Goal: Task Accomplishment & Management: Complete application form

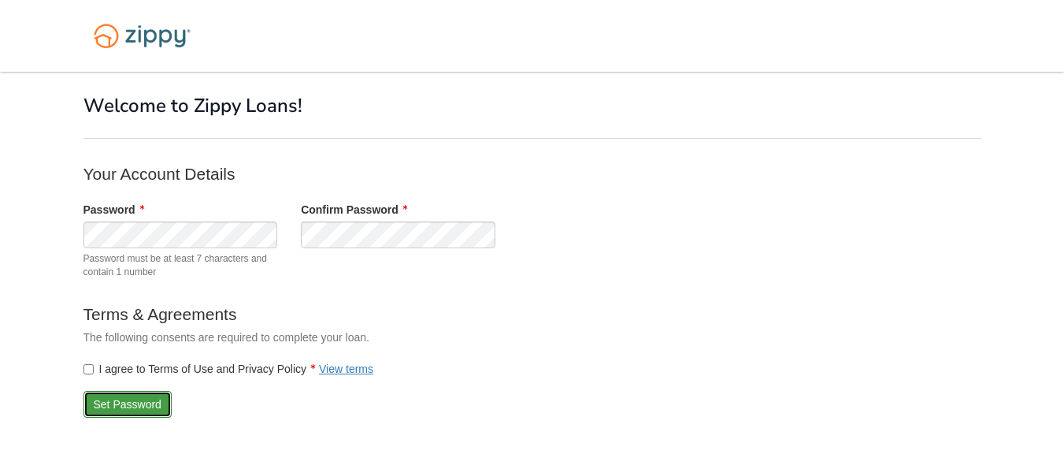
click at [124, 405] on button "Set Password" at bounding box center [127, 404] width 88 height 27
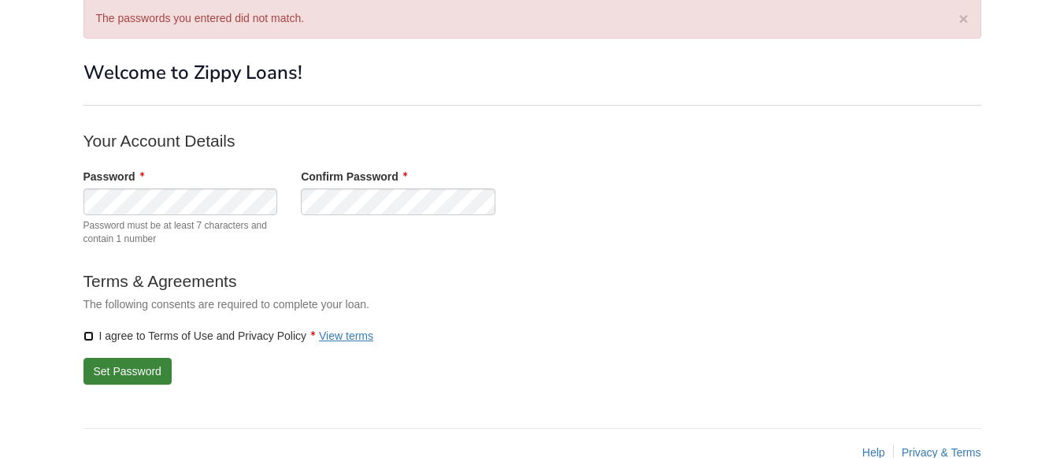
scroll to position [88, 0]
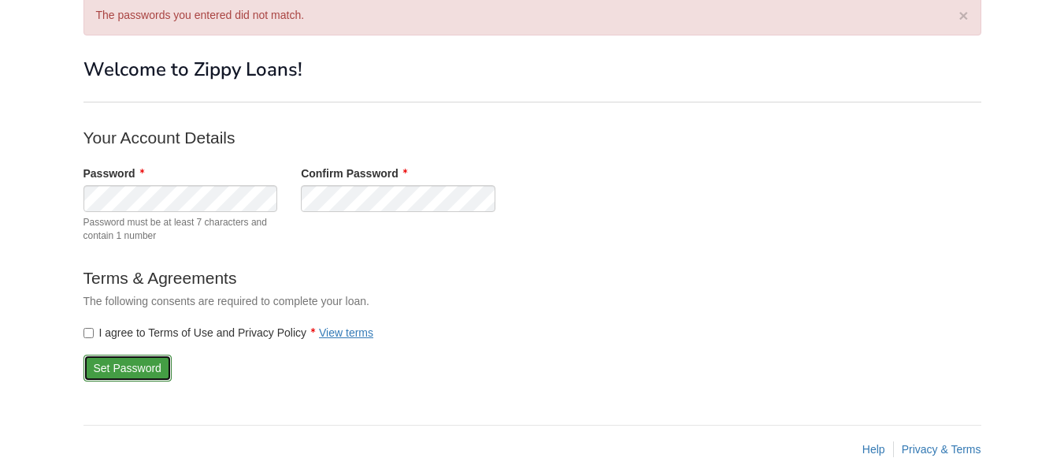
click at [156, 363] on button "Set Password" at bounding box center [127, 367] width 88 height 27
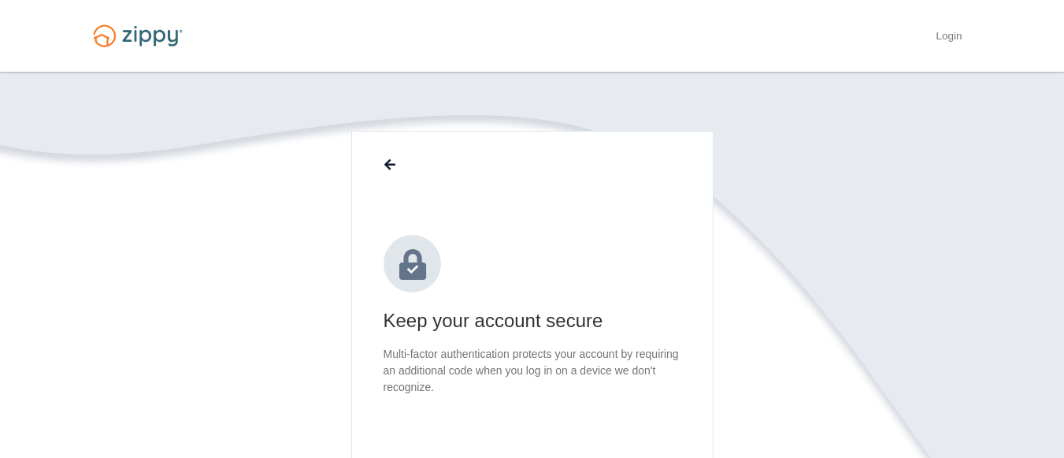
click at [542, 227] on section "Keep your account secure Multi-factor authentication protects your account by r…" at bounding box center [533, 273] width 298 height 244
click at [952, 32] on link "Login" at bounding box center [949, 38] width 26 height 16
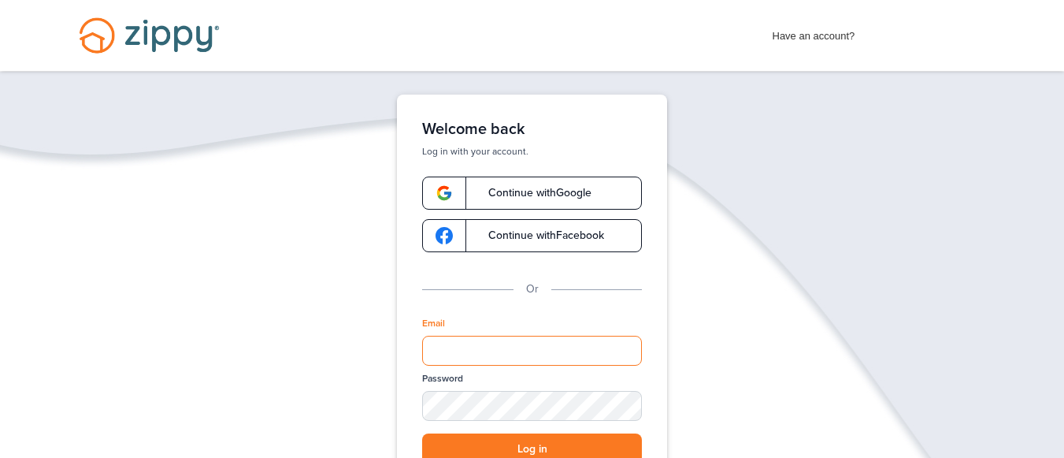
click at [491, 352] on input "Email" at bounding box center [532, 350] width 220 height 30
type input "**********"
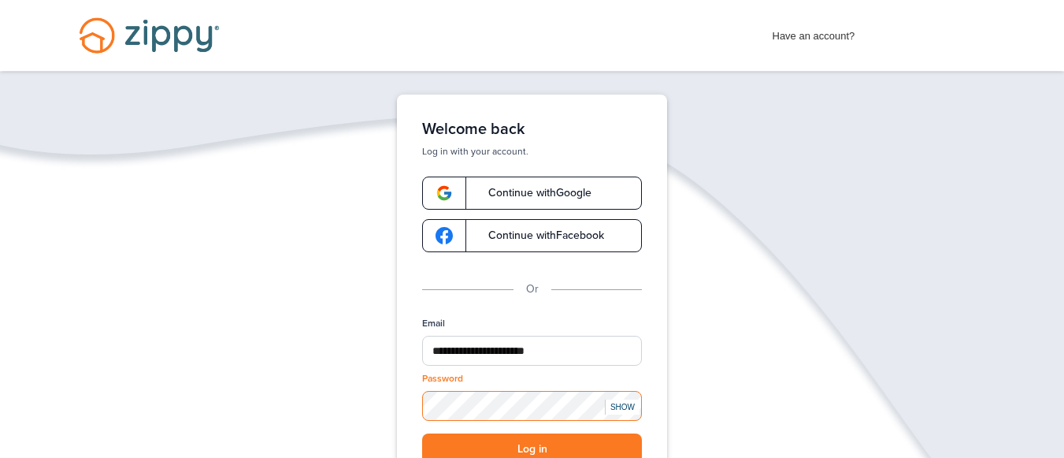
click at [422, 433] on button "Log in" at bounding box center [532, 449] width 220 height 32
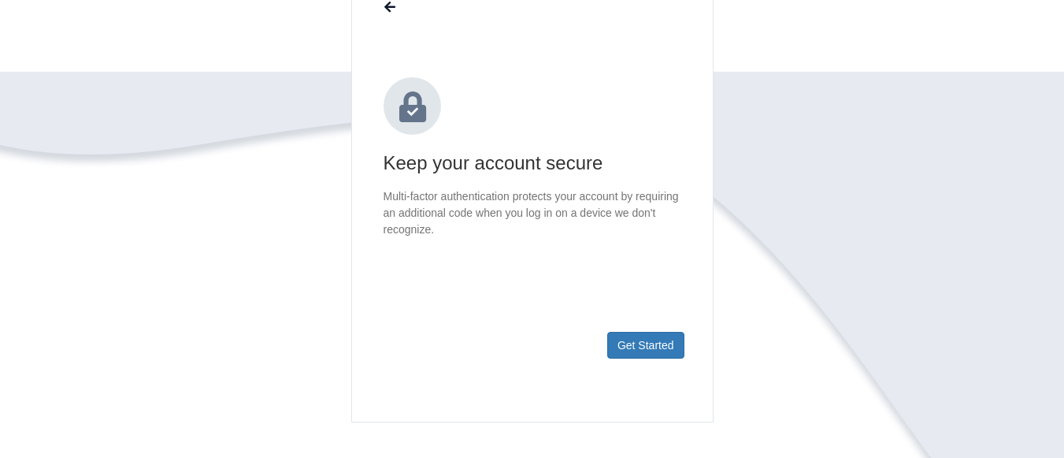
scroll to position [161, 0]
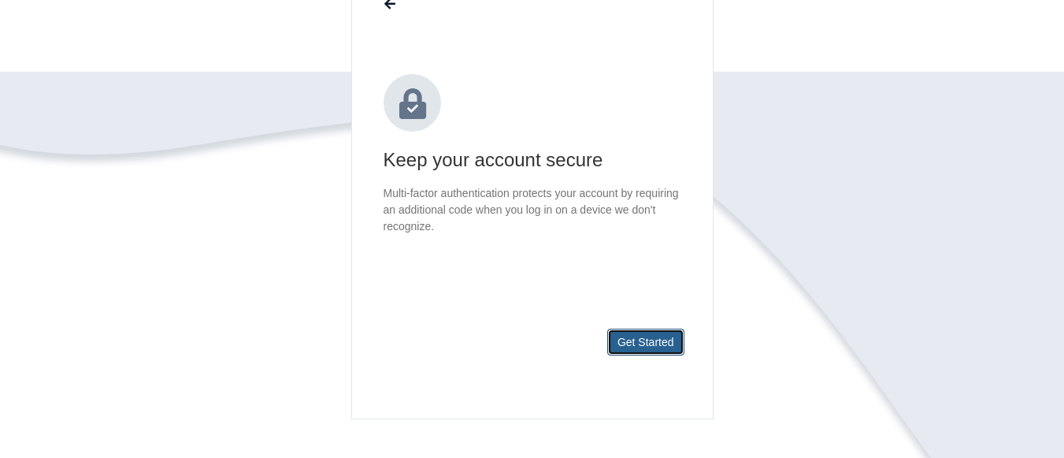
click at [640, 332] on button "Get Started" at bounding box center [645, 341] width 77 height 27
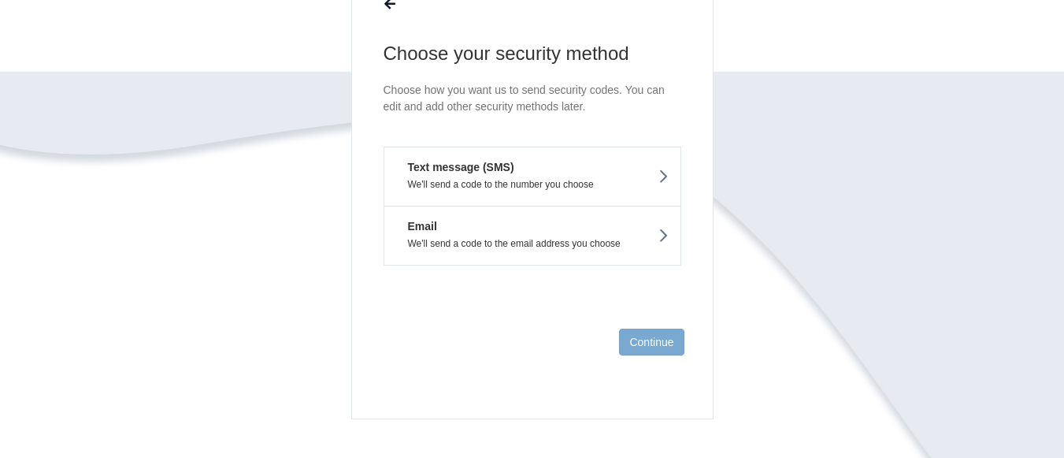
click at [522, 182] on p "We'll send a code to the number you choose" at bounding box center [532, 184] width 272 height 11
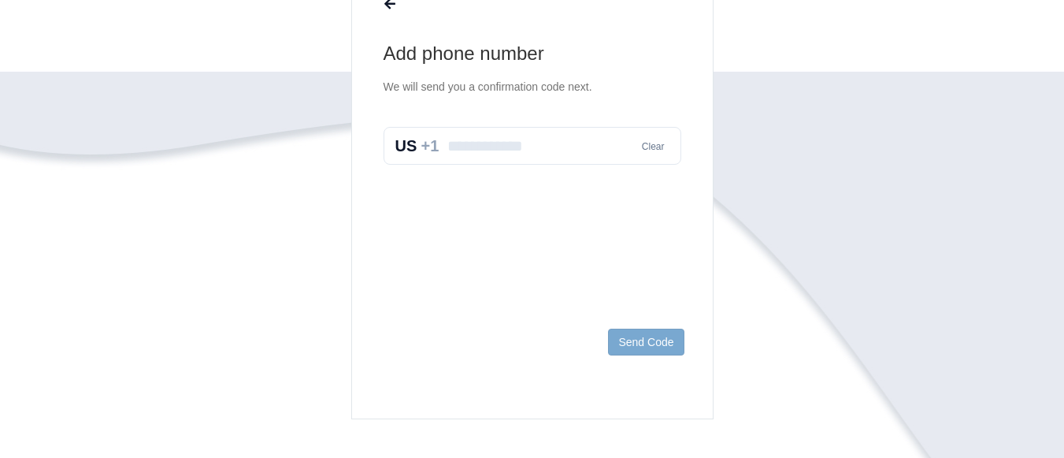
click at [510, 150] on input "text" at bounding box center [533, 146] width 298 height 38
type input "**********"
click at [623, 332] on button "Send Code" at bounding box center [646, 341] width 76 height 27
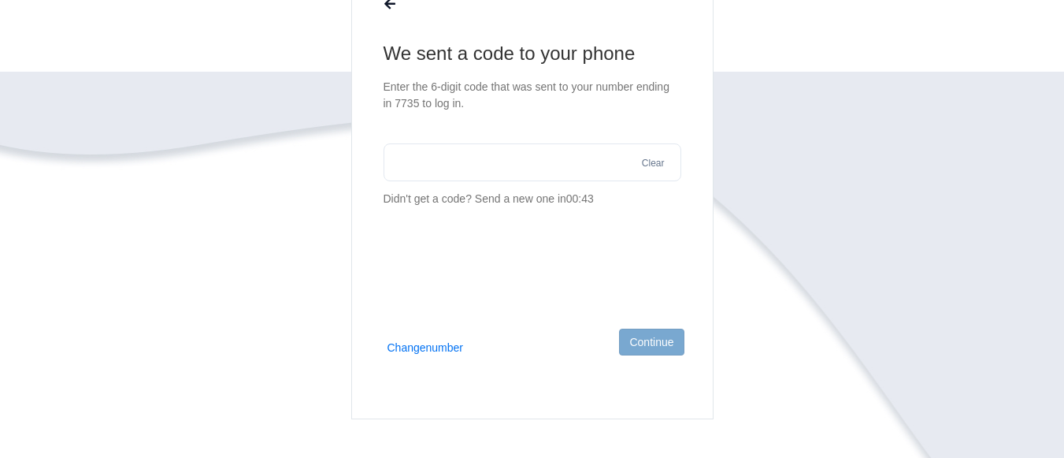
click at [469, 161] on input "text" at bounding box center [533, 162] width 298 height 38
type input "******"
click at [629, 343] on button "Continue" at bounding box center [651, 341] width 65 height 27
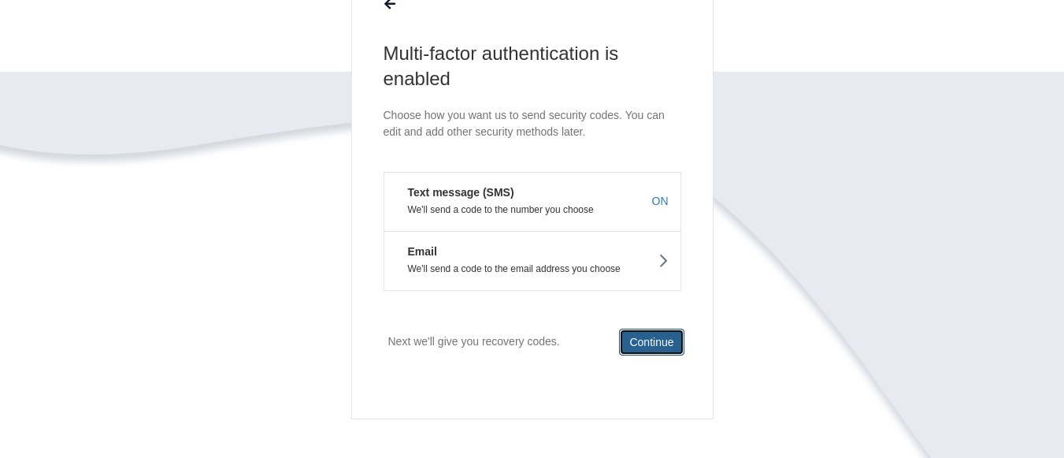
click at [629, 343] on button "Continue" at bounding box center [651, 341] width 65 height 27
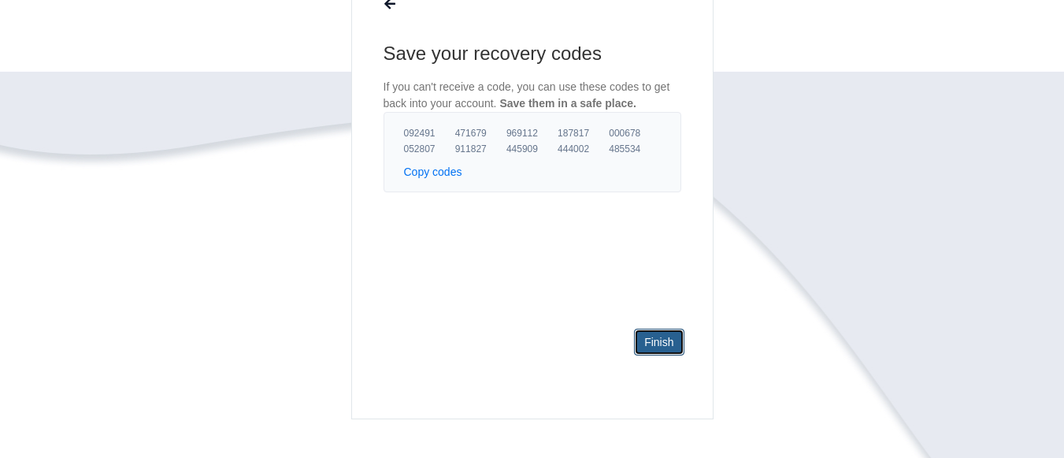
click at [641, 341] on link "Finish" at bounding box center [659, 341] width 50 height 27
